Goal: Participate in discussion: Engage in conversation with other users on a specific topic

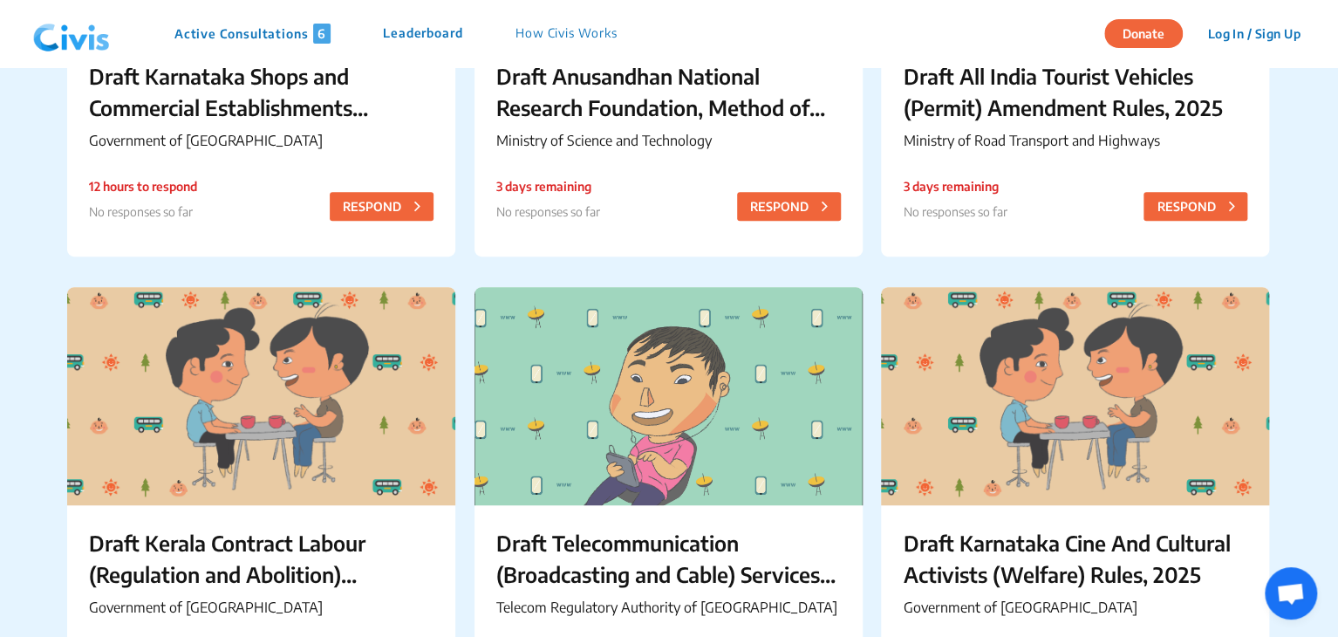
scroll to position [616, 0]
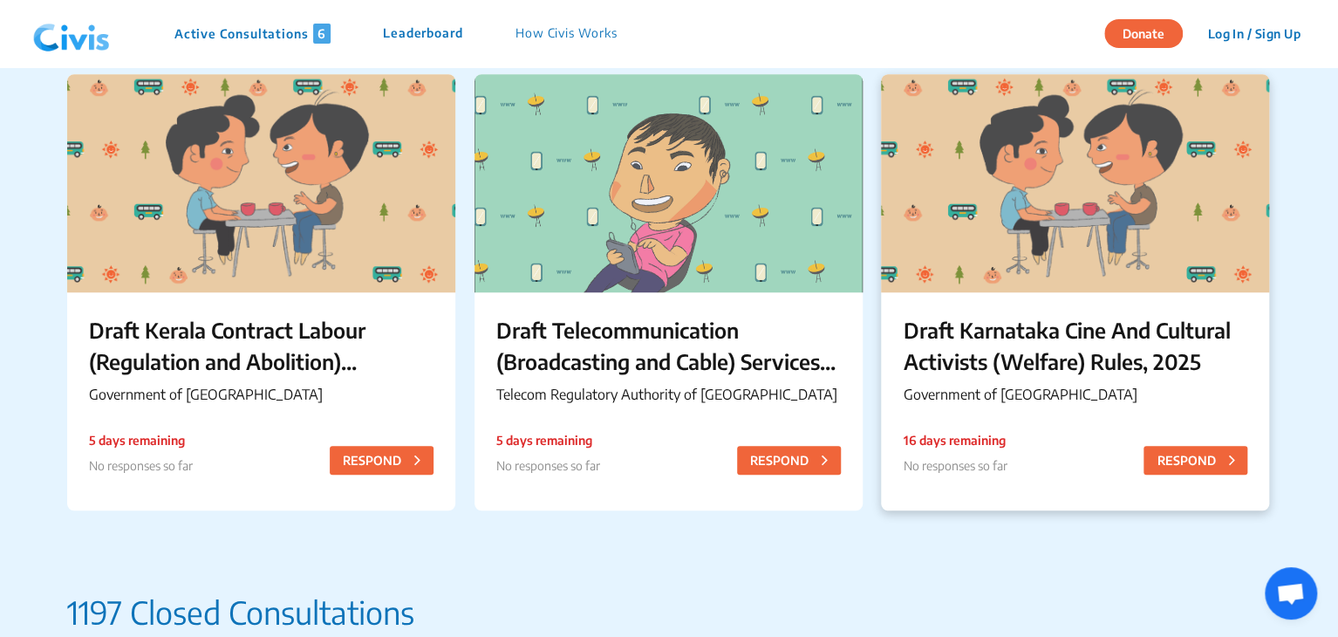
click at [901, 329] on div "Draft Karnataka Cine And Cultural Activists (Welfare) Rules, 2025 Government of…" at bounding box center [1075, 362] width 388 height 141
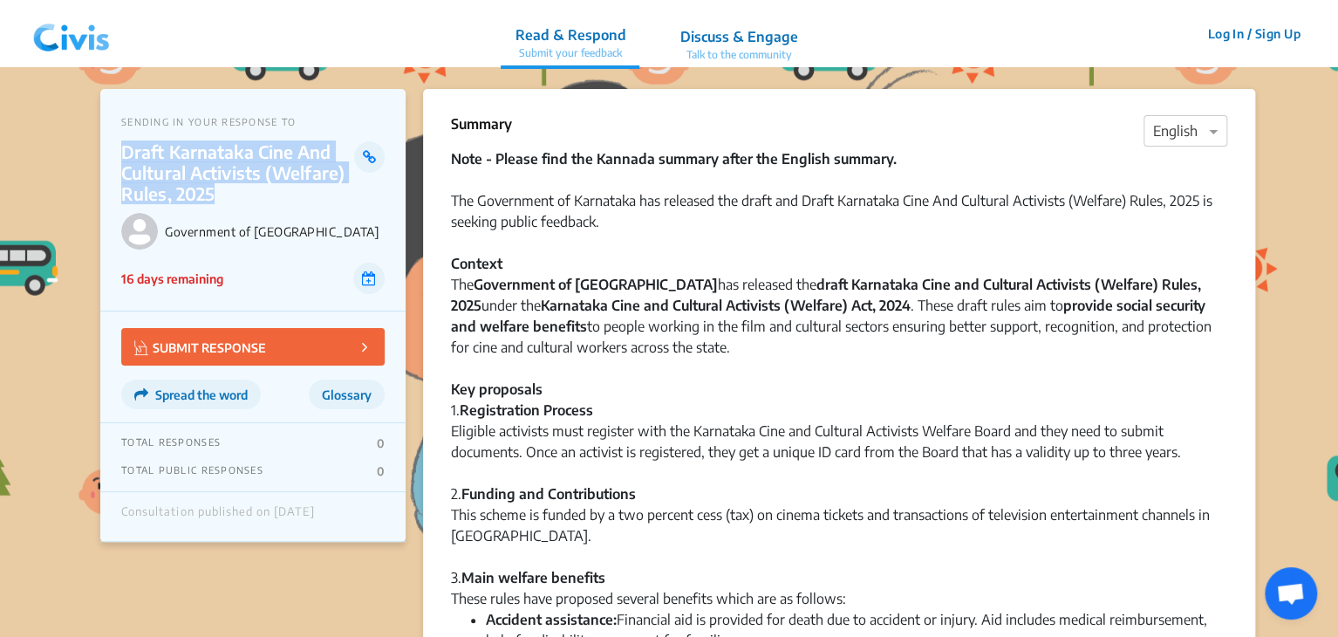
drag, startPoint x: 122, startPoint y: 148, endPoint x: 217, endPoint y: 195, distance: 105.7
click at [217, 195] on p "Draft Karnataka Cine And Cultural Activists (Welfare) Rules, 2025" at bounding box center [237, 172] width 233 height 63
copy p "Draft Karnataka Cine And Cultural Activists (Welfare) Rules, 2025"
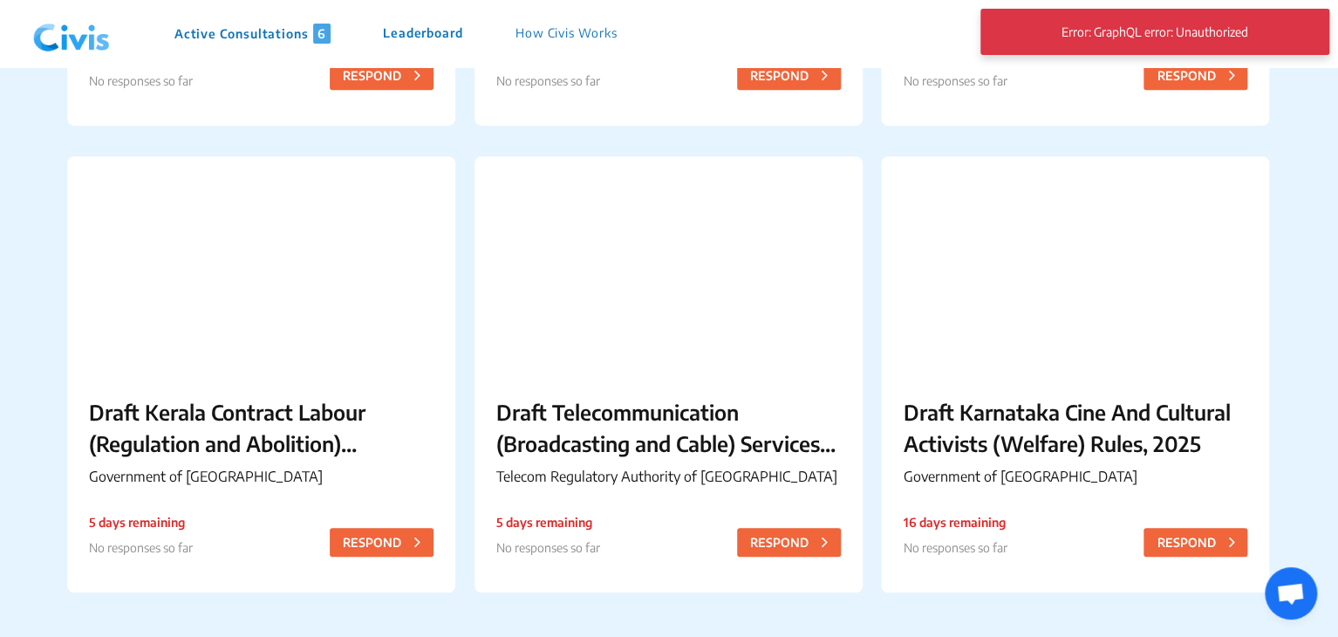
scroll to position [537, 0]
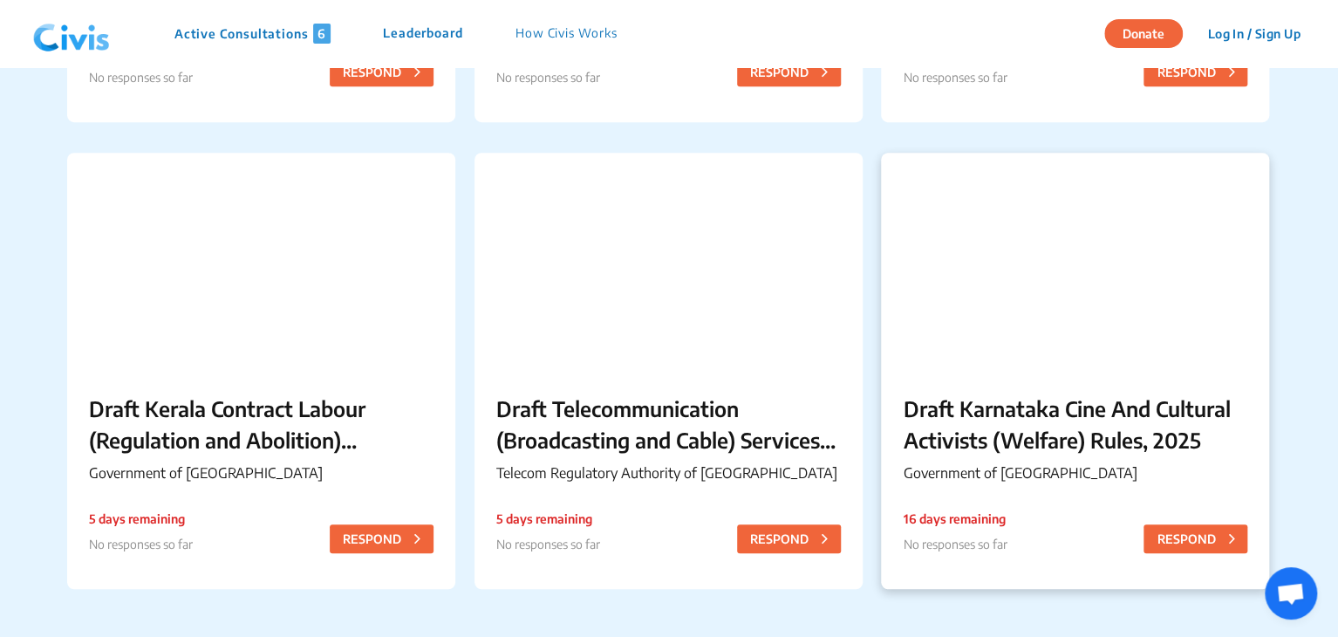
click at [1001, 435] on p "Draft Karnataka Cine And Cultural Activists (Welfare) Rules, 2025" at bounding box center [1075, 423] width 345 height 63
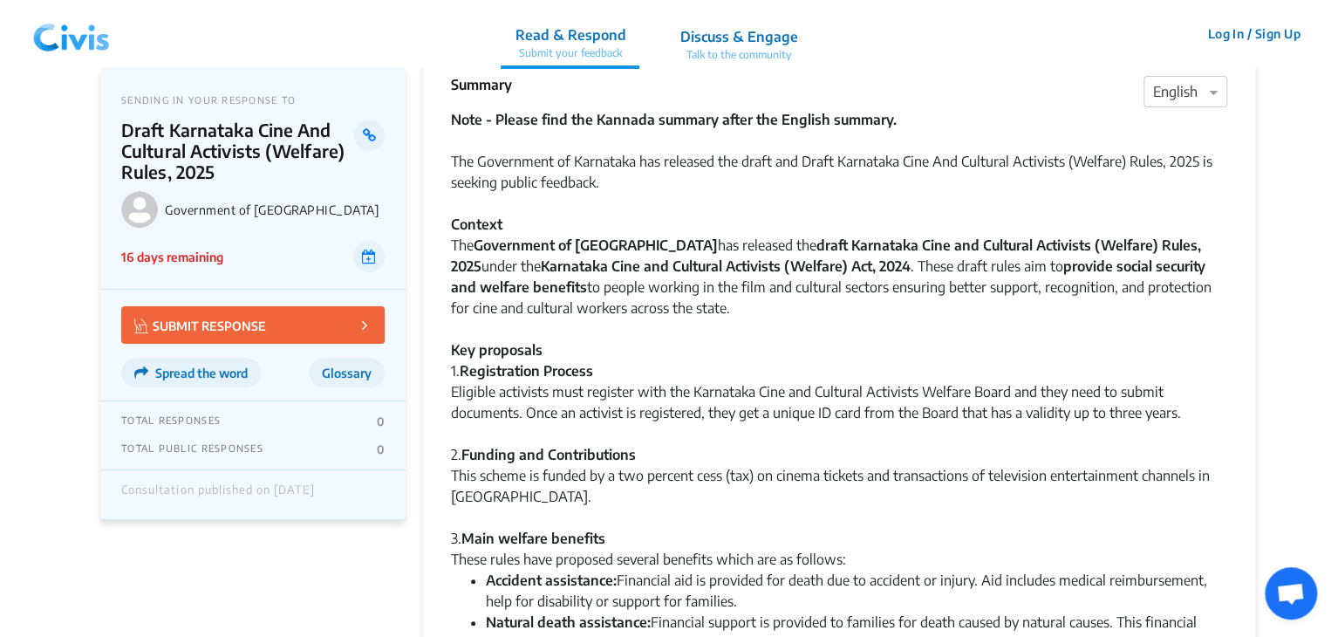
scroll to position [38, 0]
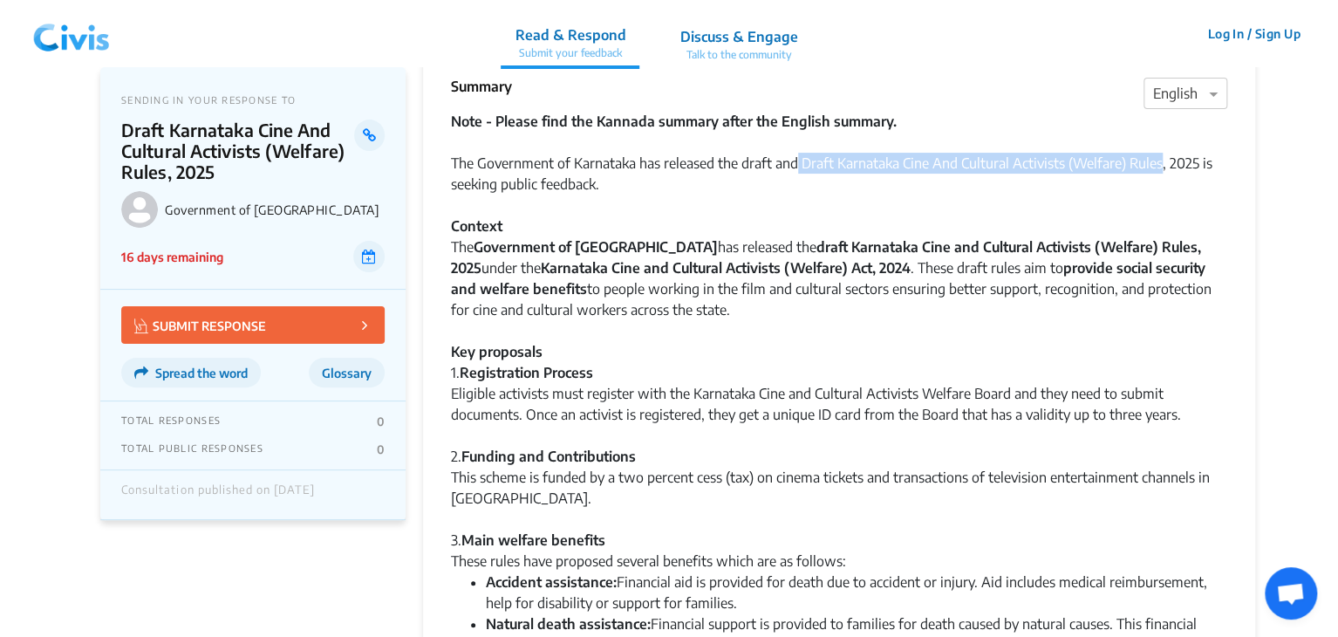
drag, startPoint x: 800, startPoint y: 164, endPoint x: 1163, endPoint y: 167, distance: 362.9
click at [1163, 167] on div "Note - Please find the Kannada summary after the English summary. The Governmen…" at bounding box center [839, 236] width 776 height 251
click at [761, 381] on div "1. Registration Process" at bounding box center [839, 372] width 776 height 21
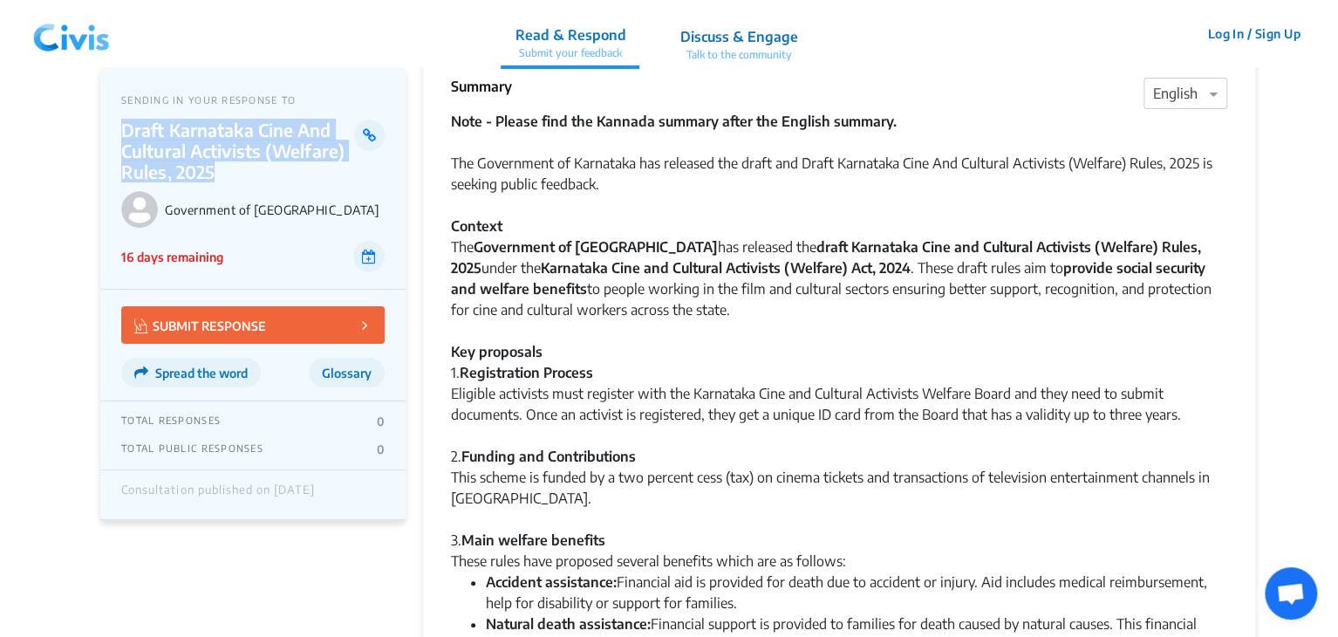
drag, startPoint x: 123, startPoint y: 126, endPoint x: 217, endPoint y: 176, distance: 106.5
click at [217, 176] on p "Draft Karnataka Cine And Cultural Activists (Welfare) Rules, 2025" at bounding box center [237, 150] width 233 height 63
copy p "Draft Karnataka Cine And Cultural Activists (Welfare) Rules, 2025"
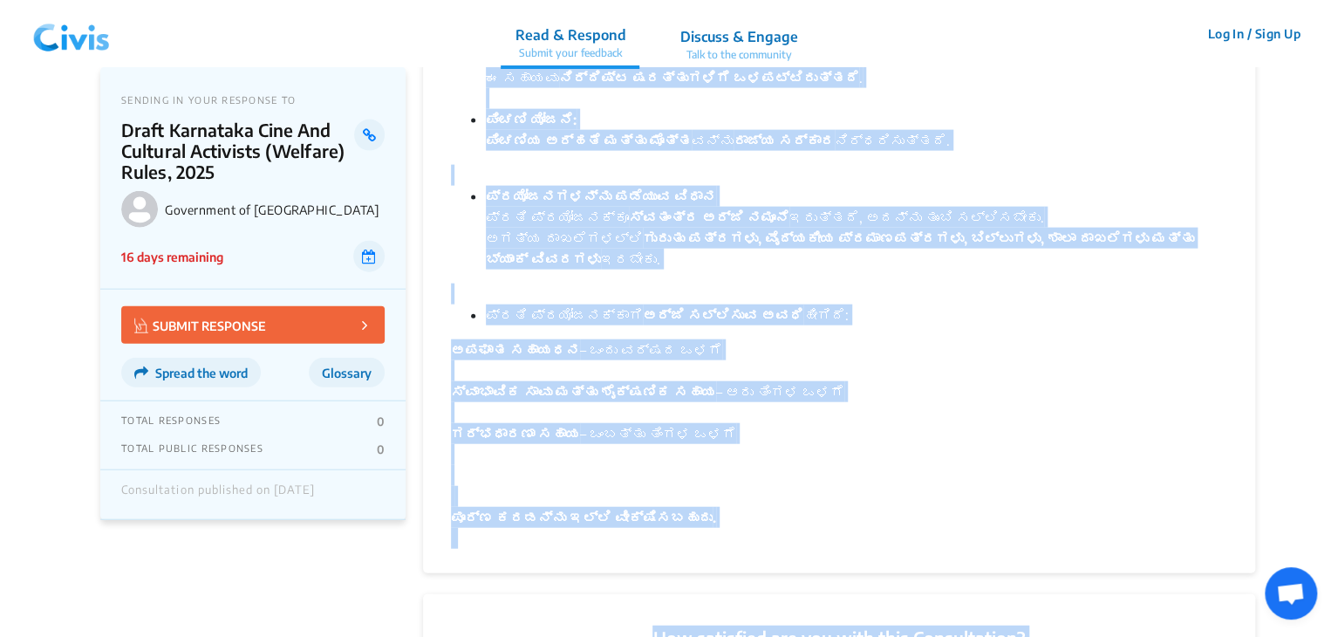
scroll to position [2003, 0]
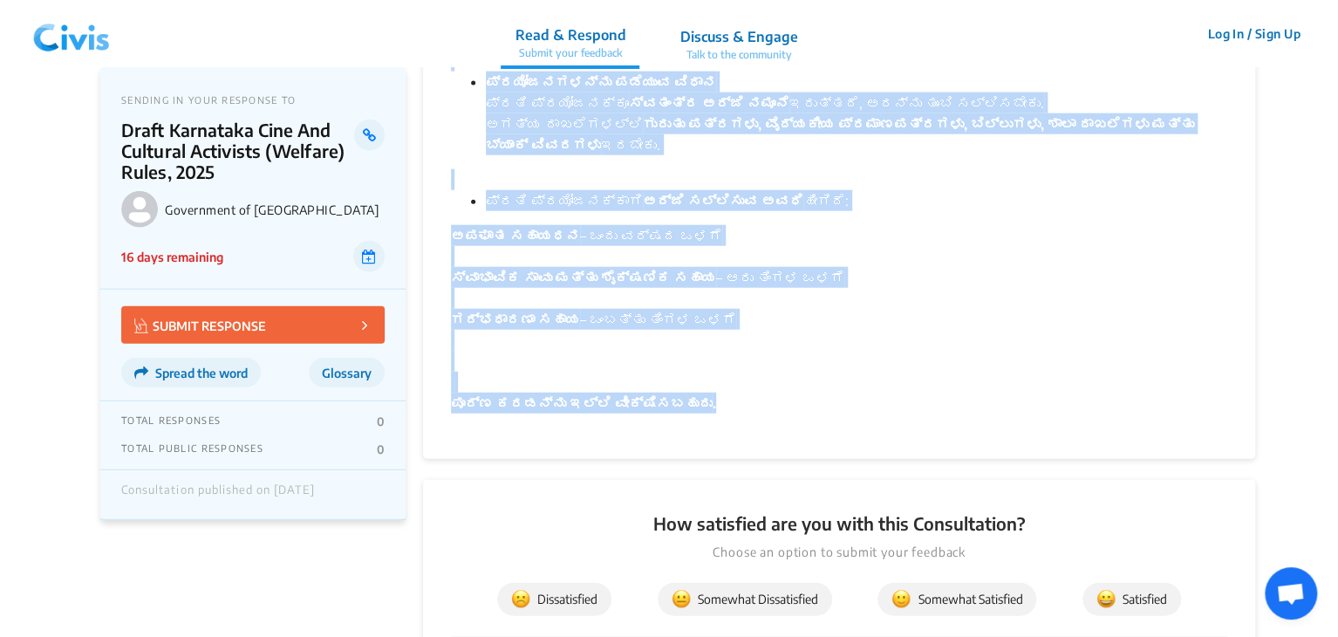
drag, startPoint x: 452, startPoint y: 123, endPoint x: 771, endPoint y: 396, distance: 420.0
copy div "Loremip × Dolorsi Amet - Consec adip eli Seddoei tempori utlab etd Magnaal enim…"
click at [680, 331] on div "ಗರ್ಭಧಾರಣಾ ಸಹಾಯ – ಒಂಬತ್ತು ತಿಂಗಳ ಒಳಗೆ" at bounding box center [839, 330] width 776 height 42
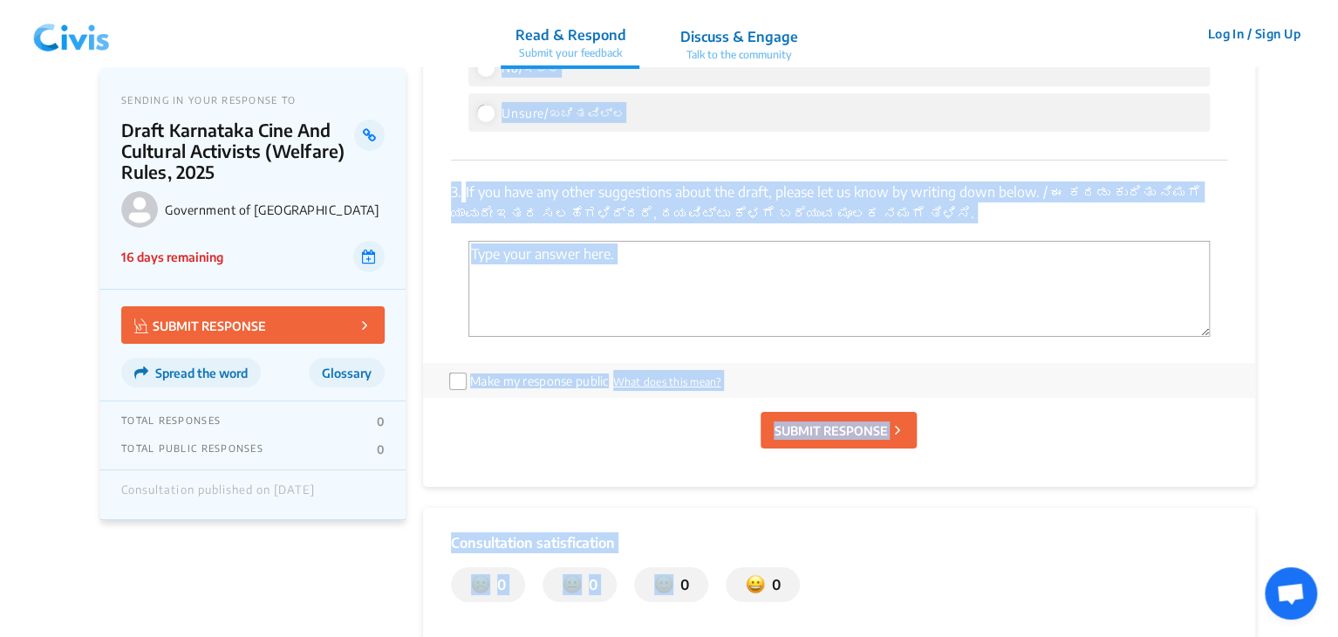
scroll to position [3003, 0]
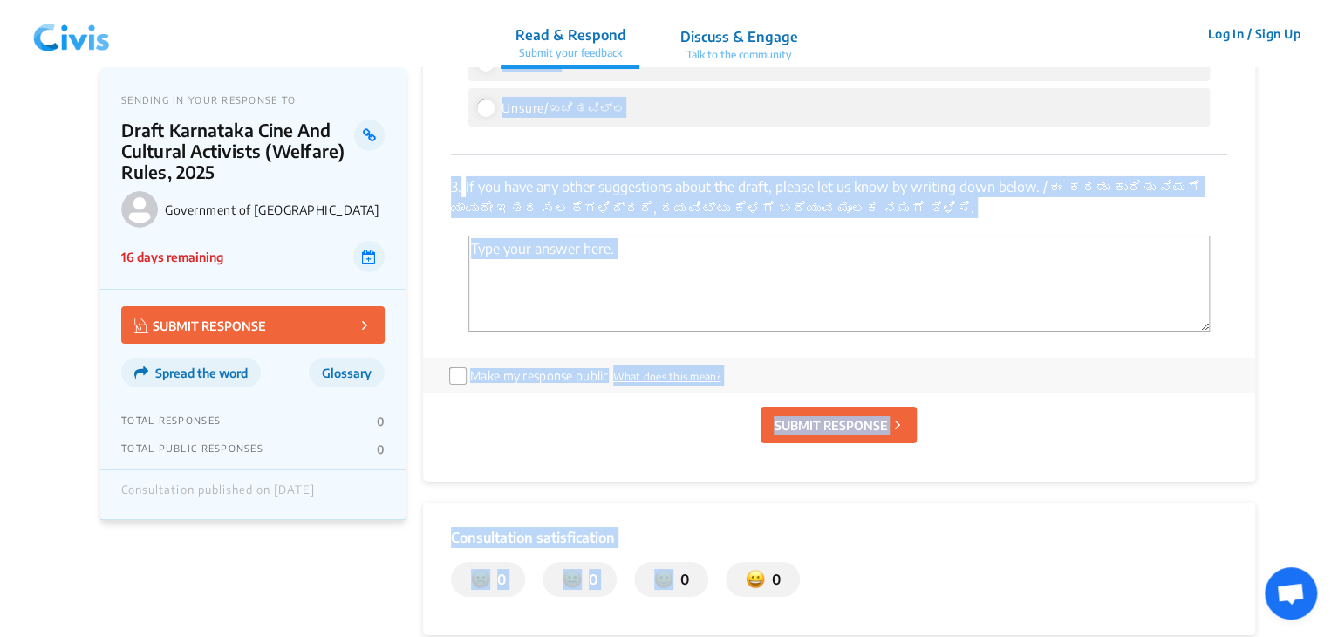
drag, startPoint x: 448, startPoint y: 276, endPoint x: 979, endPoint y: 217, distance: 533.6
copy div "1. Do you think it is important for the government to introduce welfare policie…"
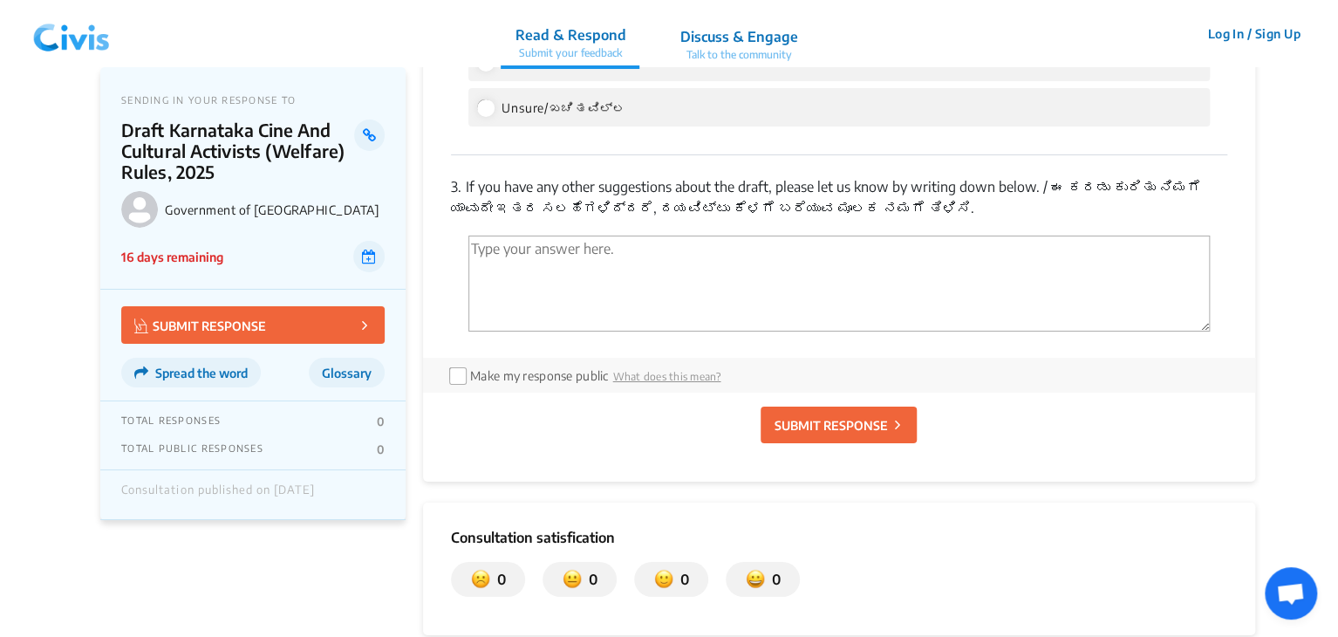
click at [1039, 249] on textarea "'Type your answer here.' | translate" at bounding box center [838, 283] width 741 height 96
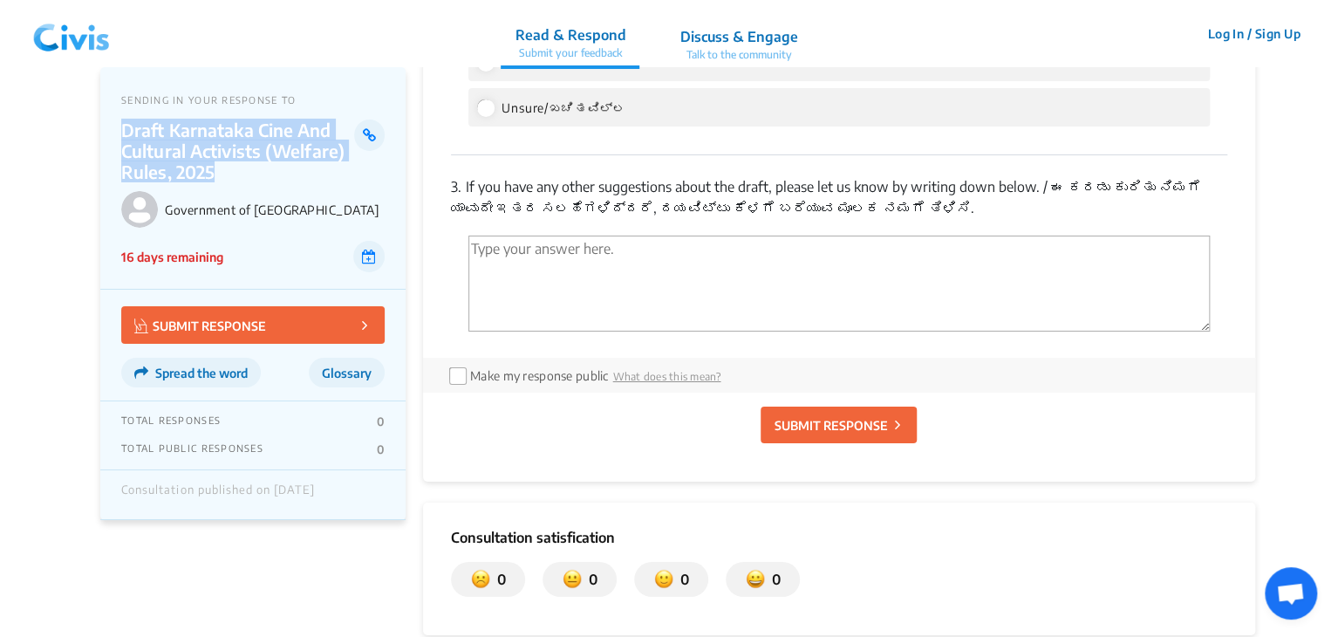
drag, startPoint x: 123, startPoint y: 130, endPoint x: 220, endPoint y: 167, distance: 103.5
click at [220, 167] on p "Draft Karnataka Cine And Cultural Activists (Welfare) Rules, 2025" at bounding box center [237, 150] width 233 height 63
copy p "Draft Karnataka Cine And Cultural Activists (Welfare) Rules, 2025"
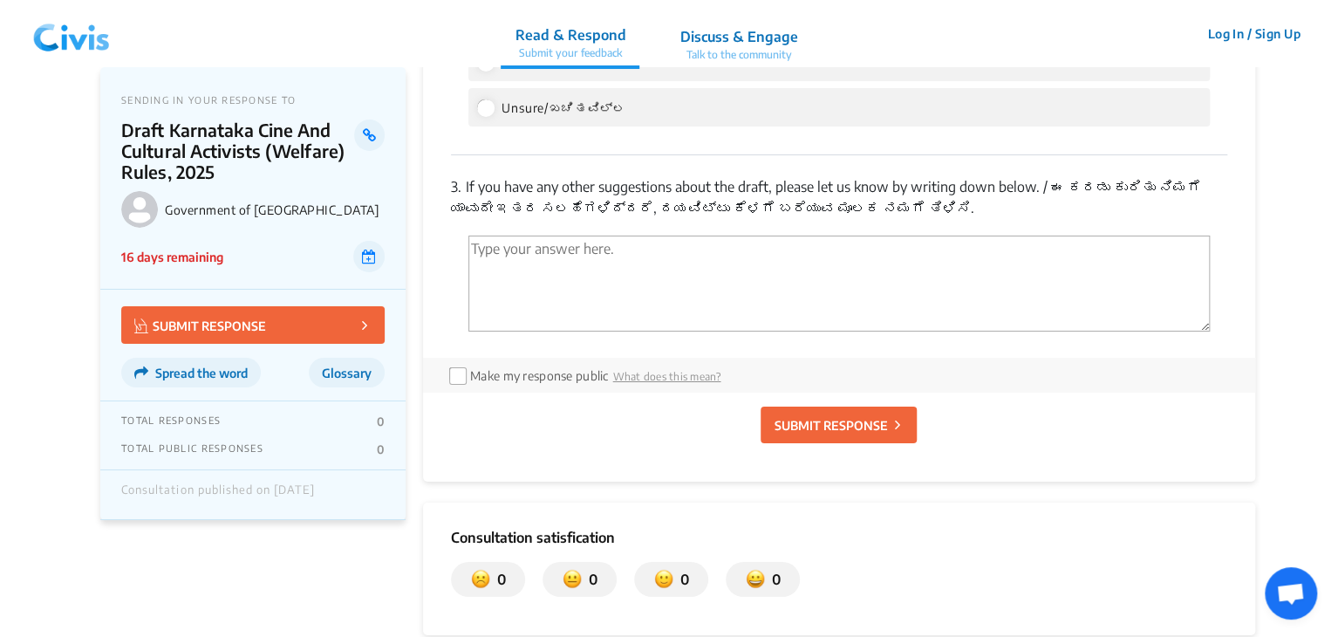
click at [515, 303] on textarea "'Type your answer here.' | translate" at bounding box center [838, 283] width 741 height 96
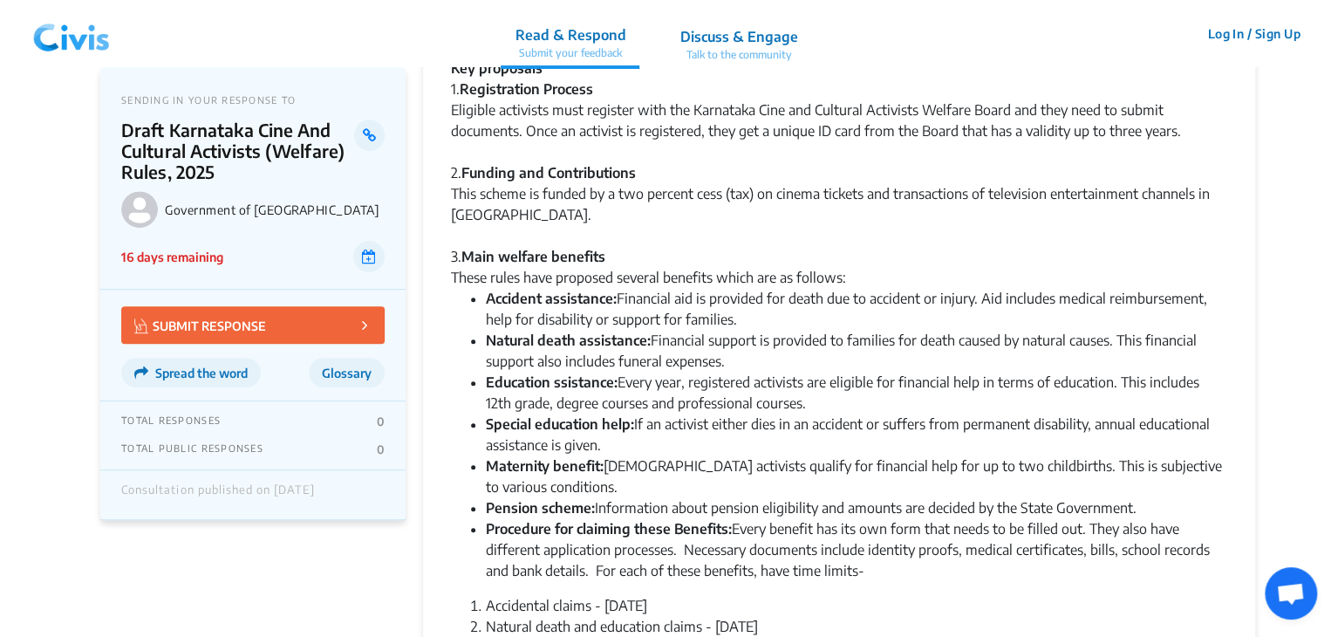
scroll to position [0, 0]
